Goal: Obtain resource: Download file/media

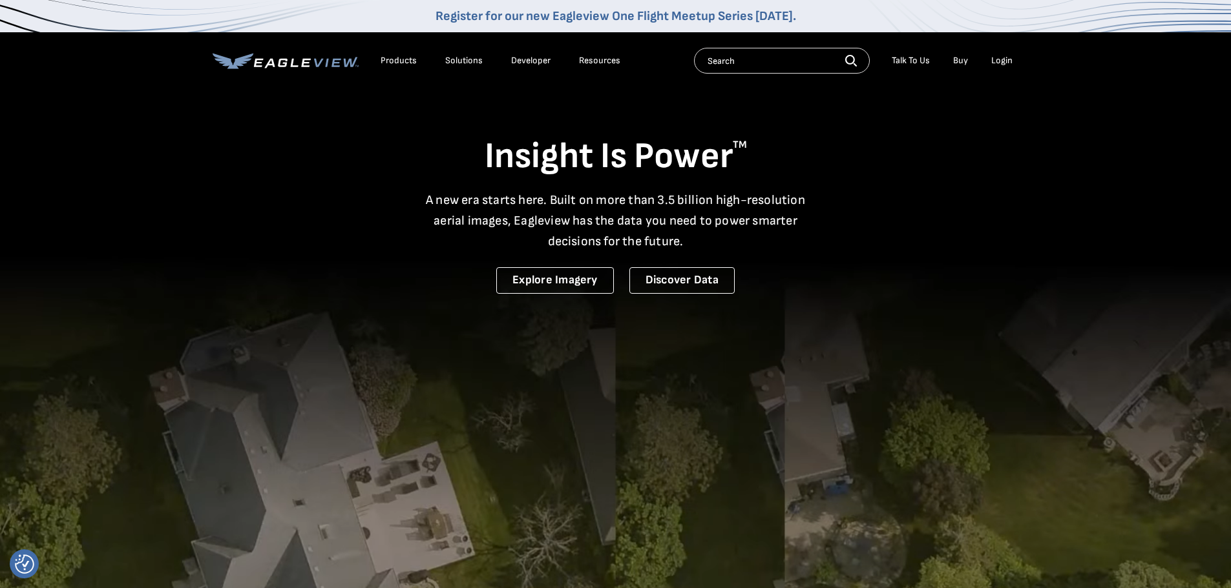
click at [1002, 54] on li "Login" at bounding box center [1001, 60] width 34 height 19
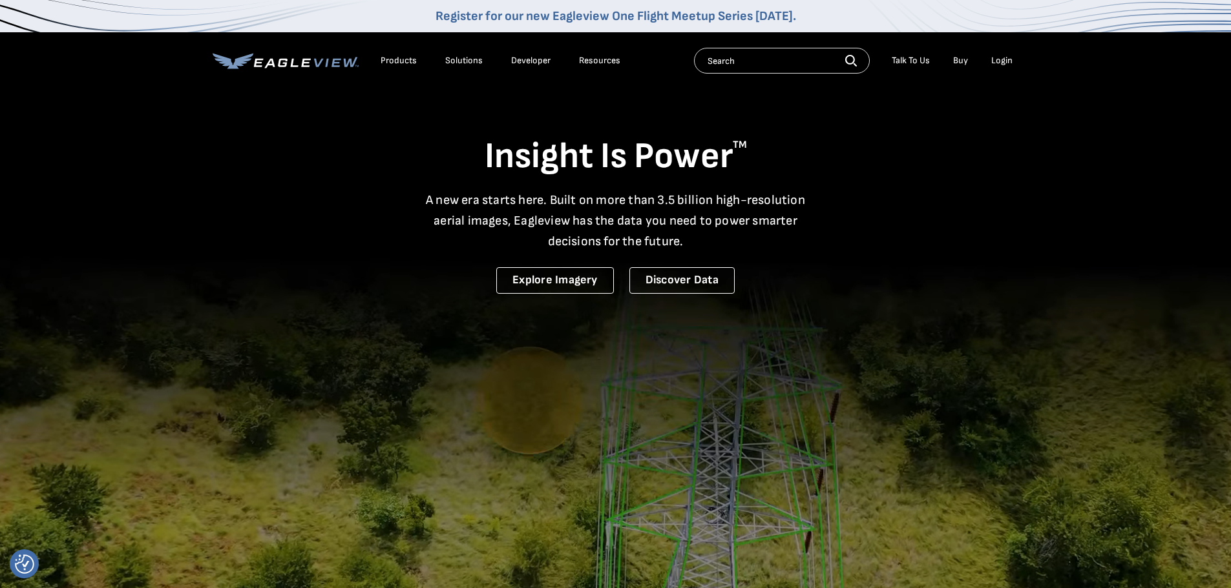
click at [1002, 57] on div "Login" at bounding box center [1001, 61] width 21 height 12
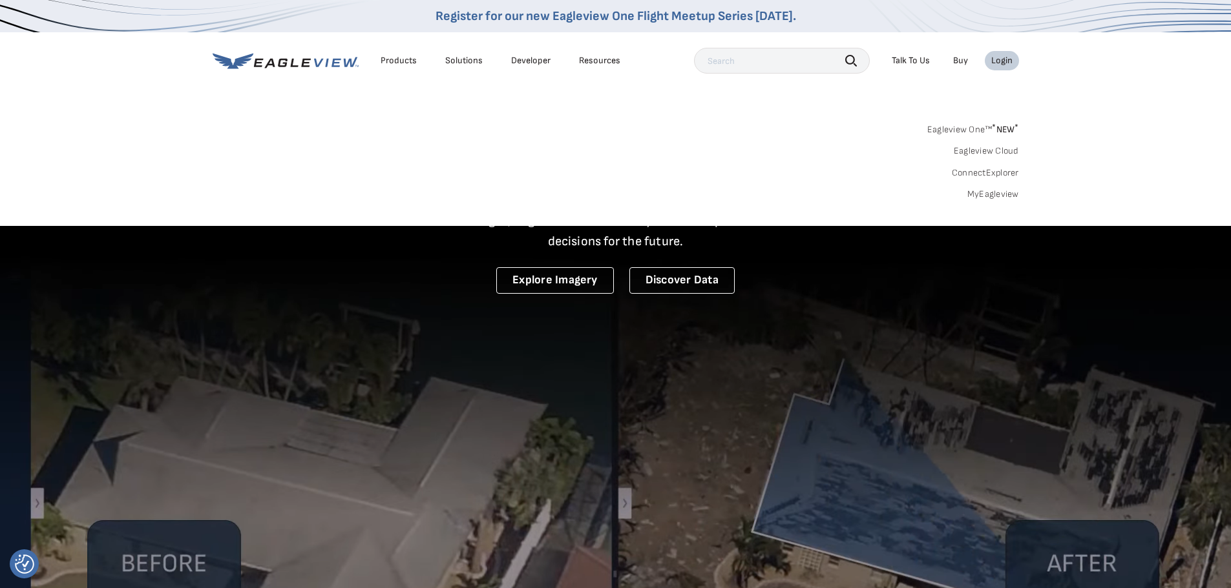
click at [1001, 193] on link "MyEagleview" at bounding box center [993, 195] width 52 height 12
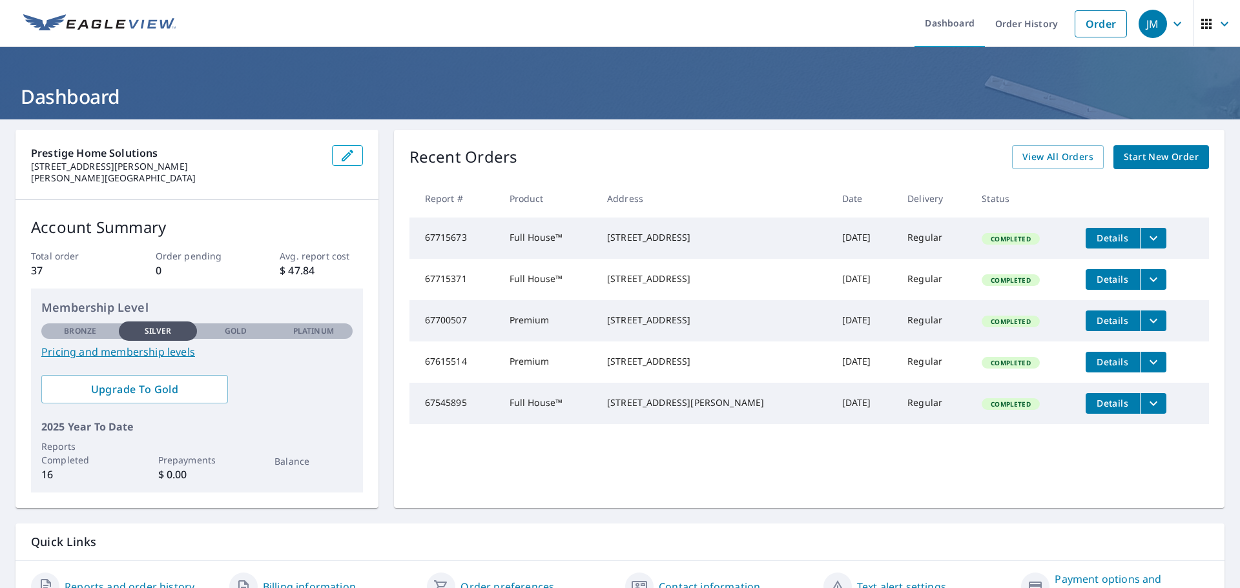
click at [1094, 283] on span "Details" at bounding box center [1113, 279] width 39 height 12
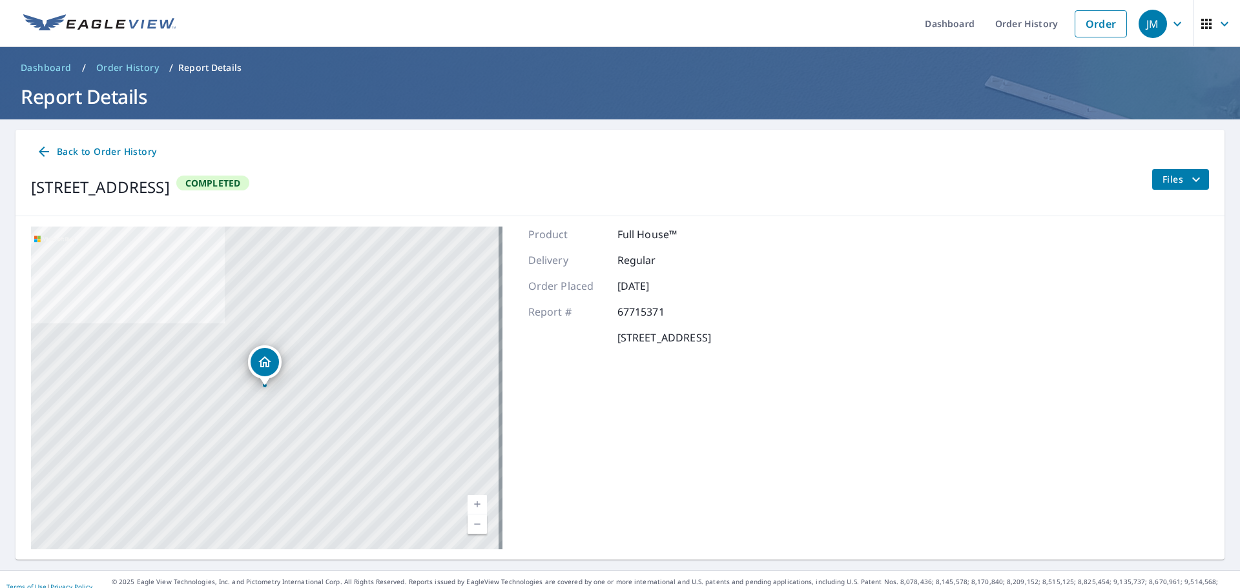
click at [1175, 168] on div "Back to Order History 516 Vincennes St New Albany, IN 47150 Completed Files" at bounding box center [620, 173] width 1209 height 87
click at [1169, 181] on span "Files" at bounding box center [1183, 180] width 41 height 16
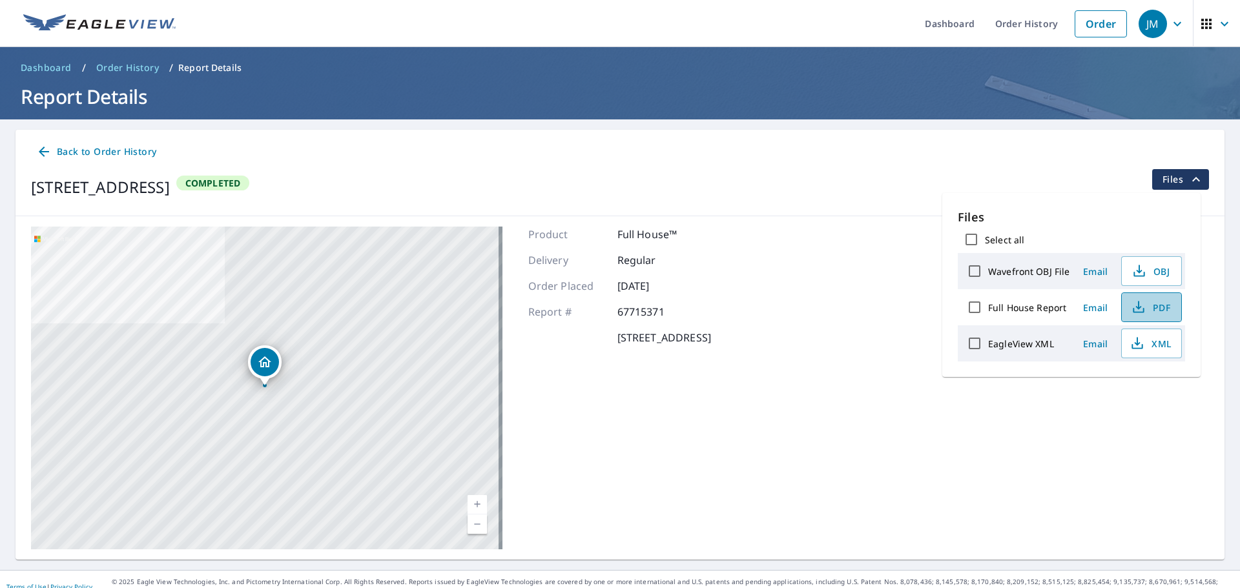
click at [1150, 310] on span "PDF" at bounding box center [1150, 308] width 41 height 16
